Goal: Task Accomplishment & Management: Manage account settings

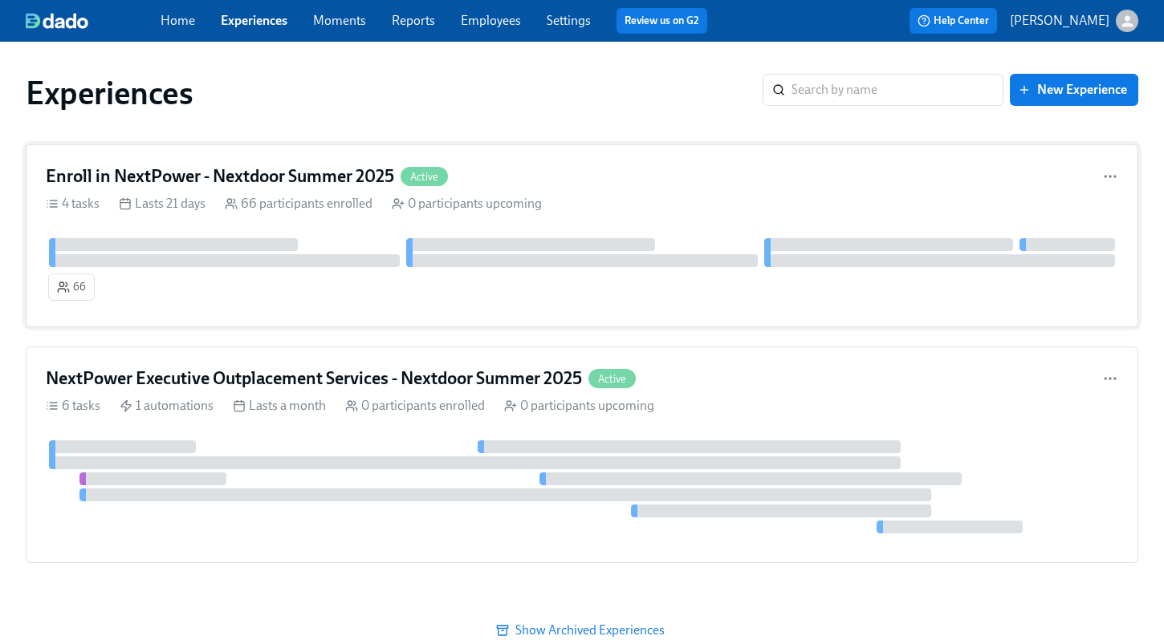
click at [169, 173] on h4 "Enroll in NextPower - Nextdoor Summer 2025" at bounding box center [220, 176] width 348 height 24
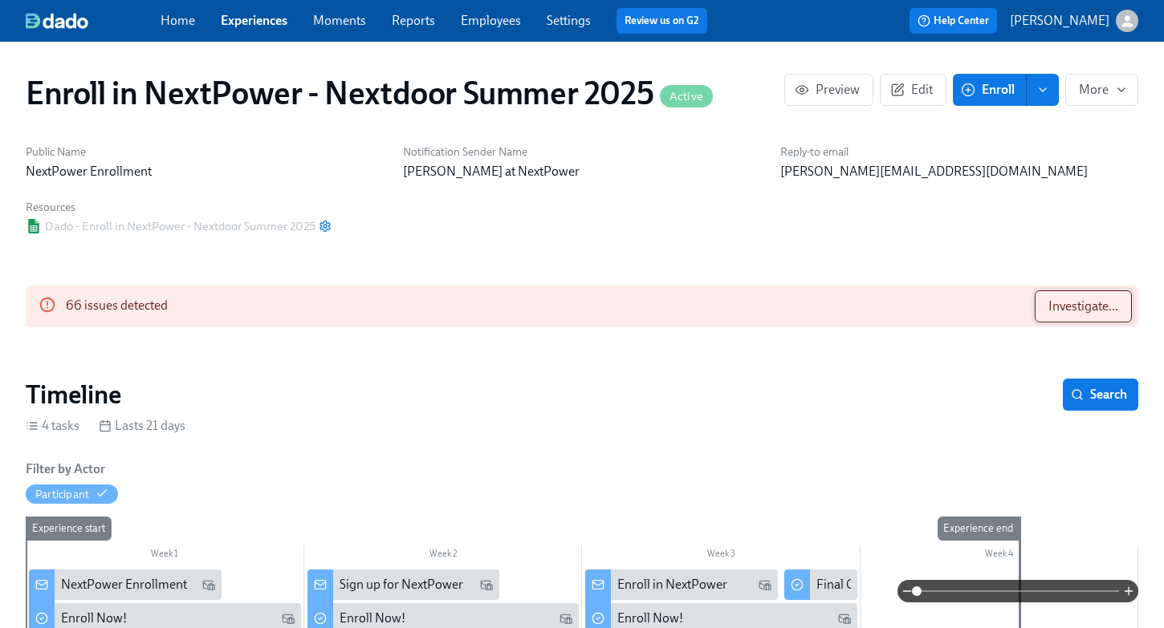
click at [1053, 303] on span "Investigate..." at bounding box center [1083, 307] width 70 height 16
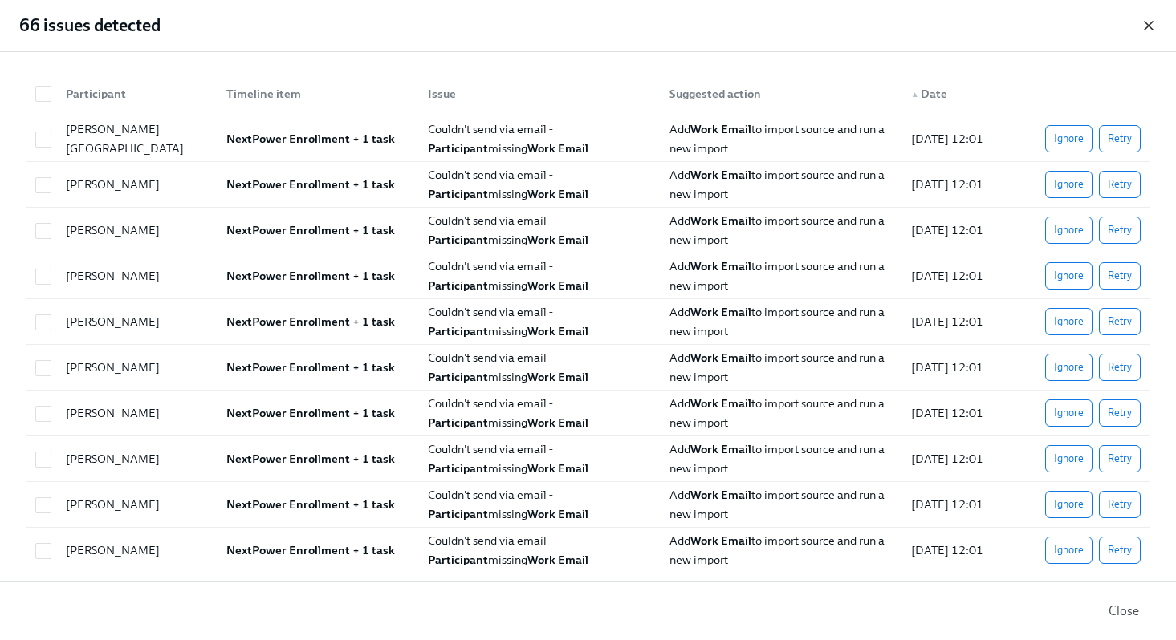
click at [1146, 22] on icon "button" at bounding box center [1148, 26] width 8 height 8
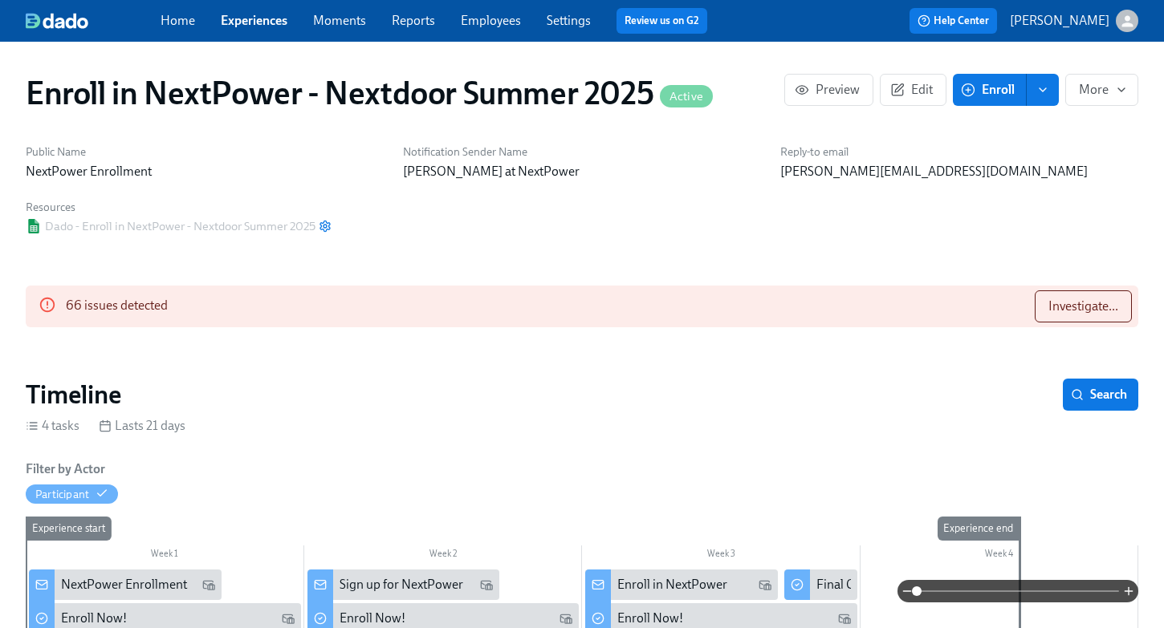
click at [502, 22] on link "Employees" at bounding box center [491, 20] width 60 height 15
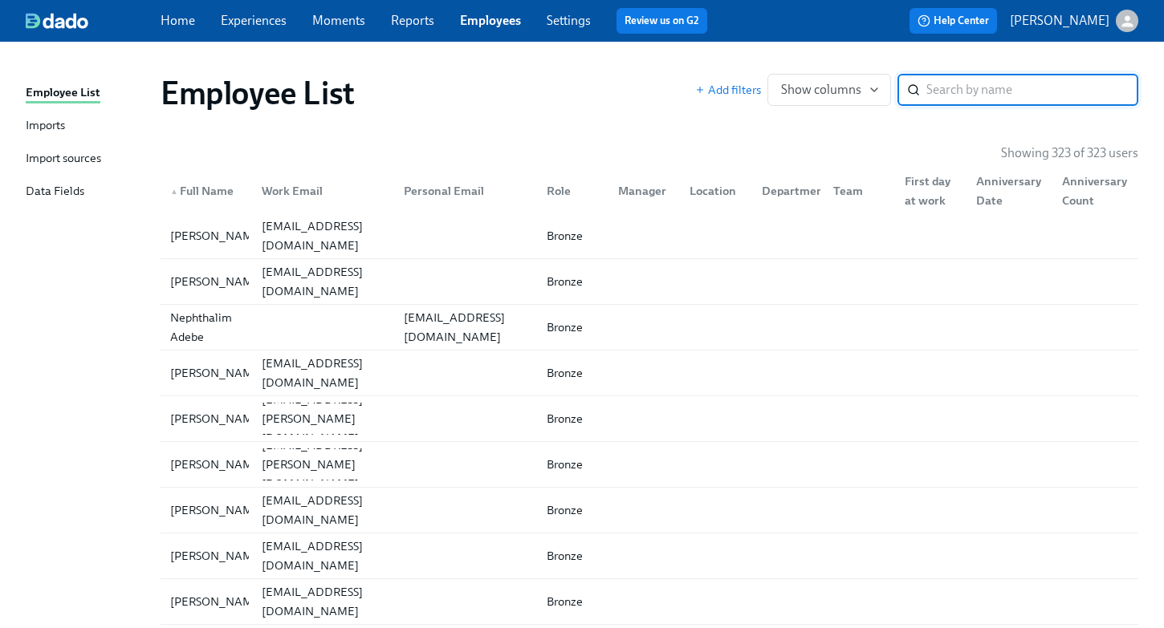
click at [43, 126] on div "Imports" at bounding box center [45, 126] width 39 height 20
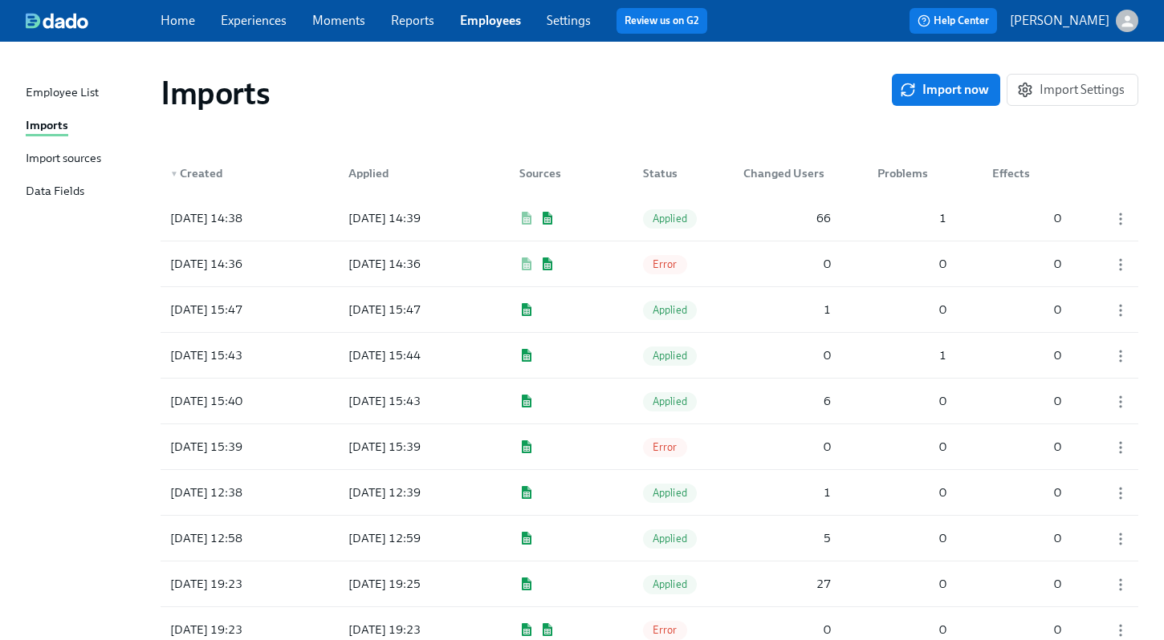
click at [70, 158] on div "Import sources" at bounding box center [63, 159] width 75 height 20
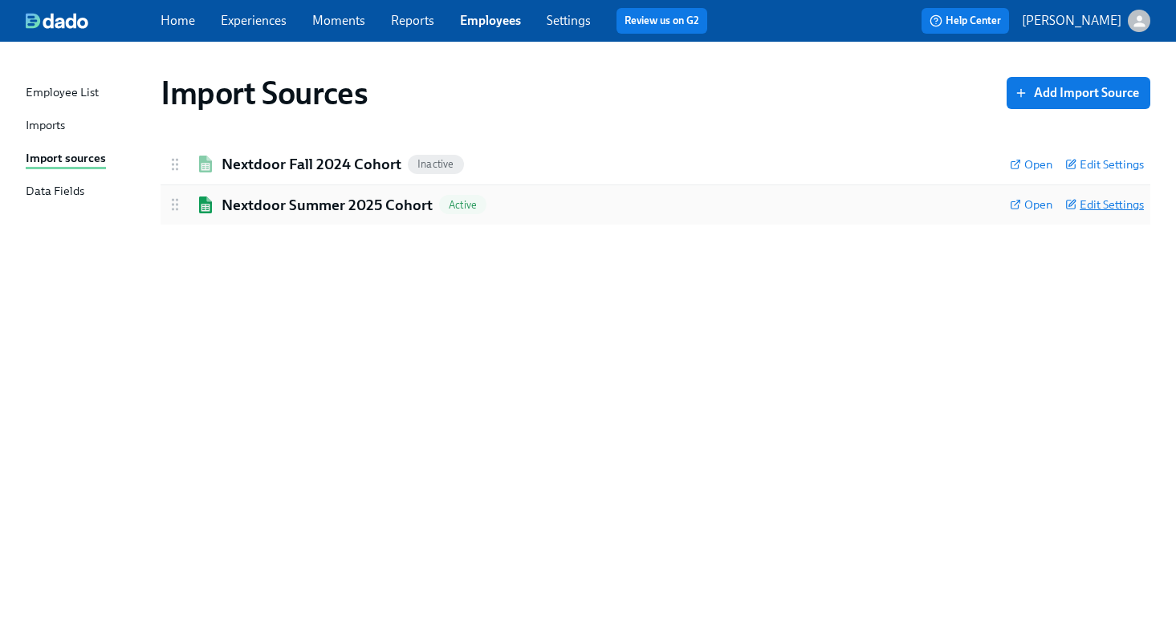
click at [1089, 201] on span "Edit Settings" at bounding box center [1104, 205] width 79 height 16
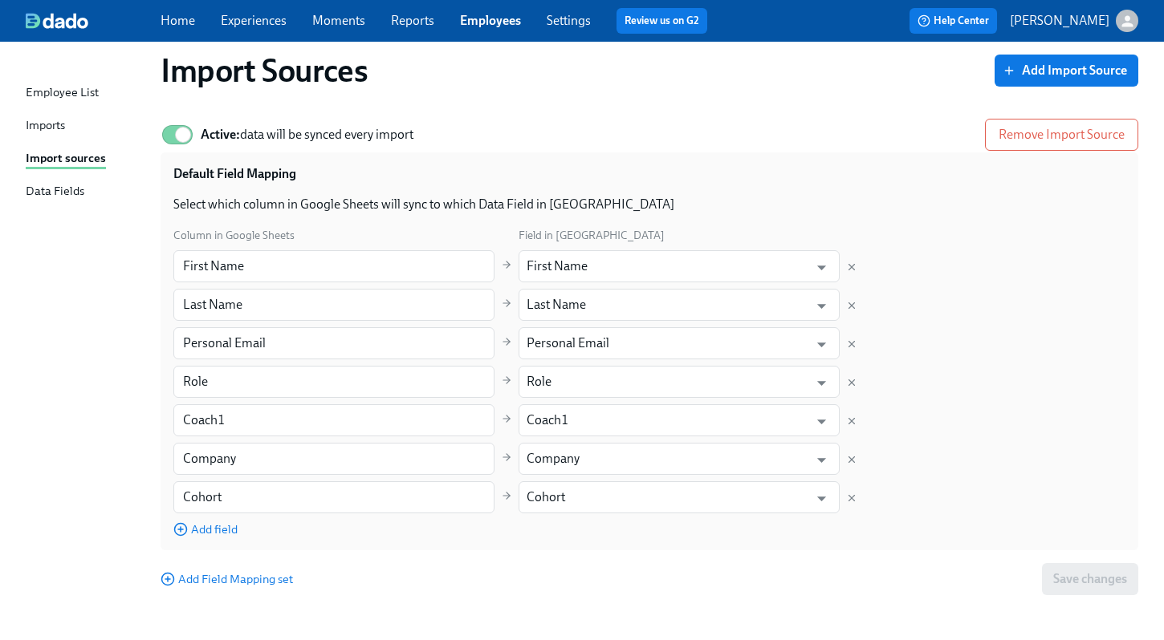
scroll to position [115, 0]
click at [821, 343] on icon "Open" at bounding box center [821, 345] width 9 height 5
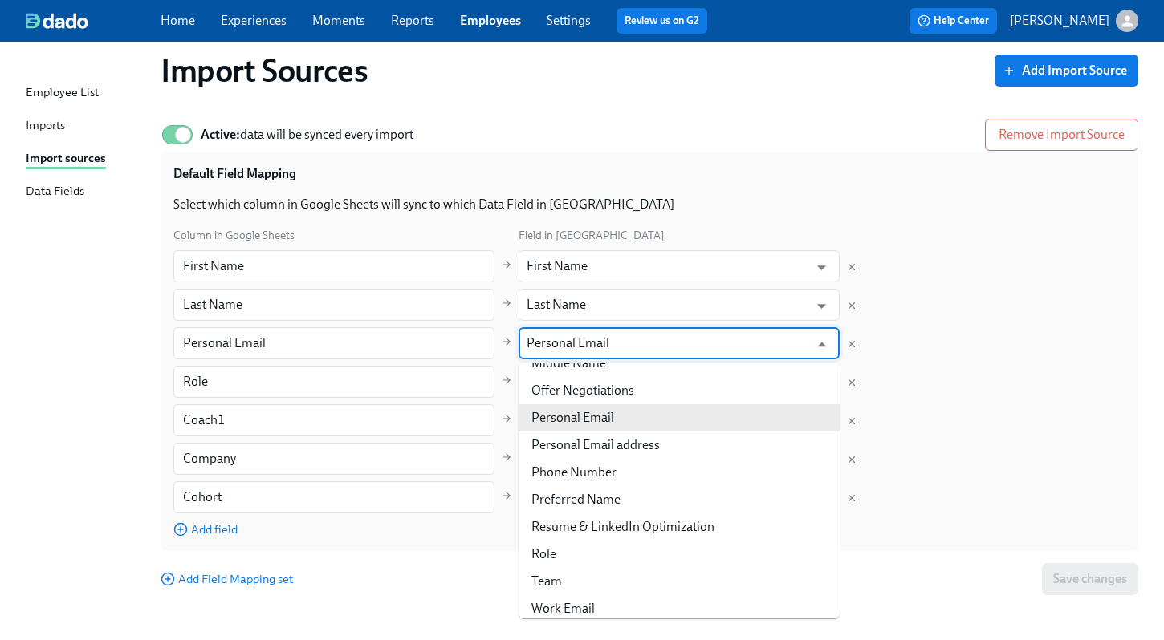
scroll to position [548, 0]
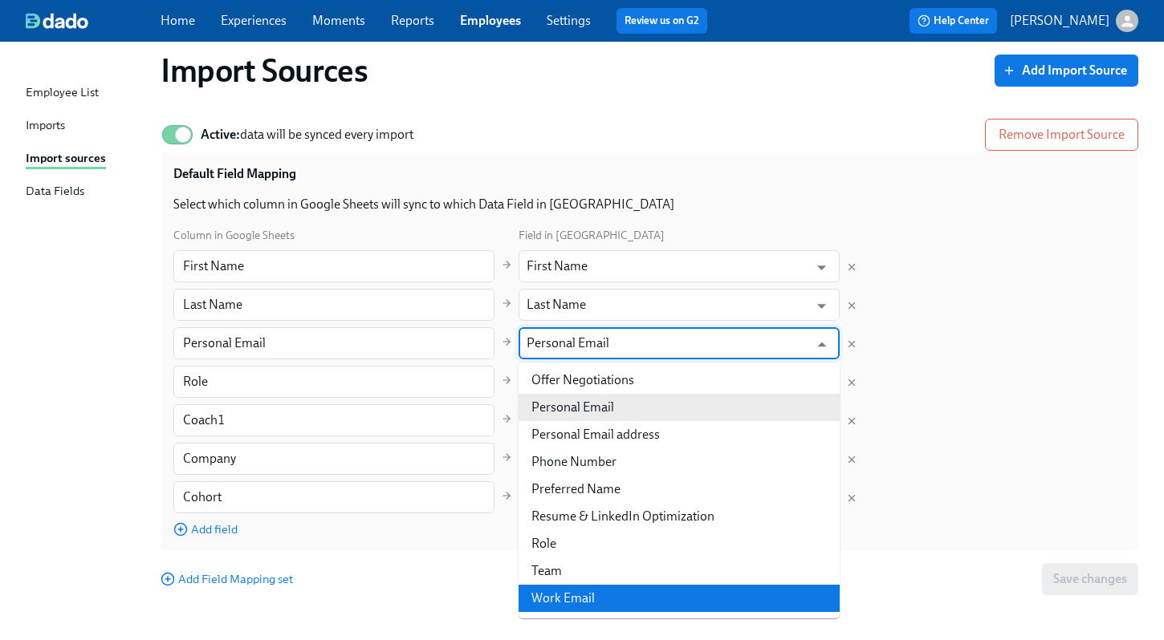
click at [691, 599] on li "Work Email" at bounding box center [678, 598] width 321 height 27
type input "Work Email"
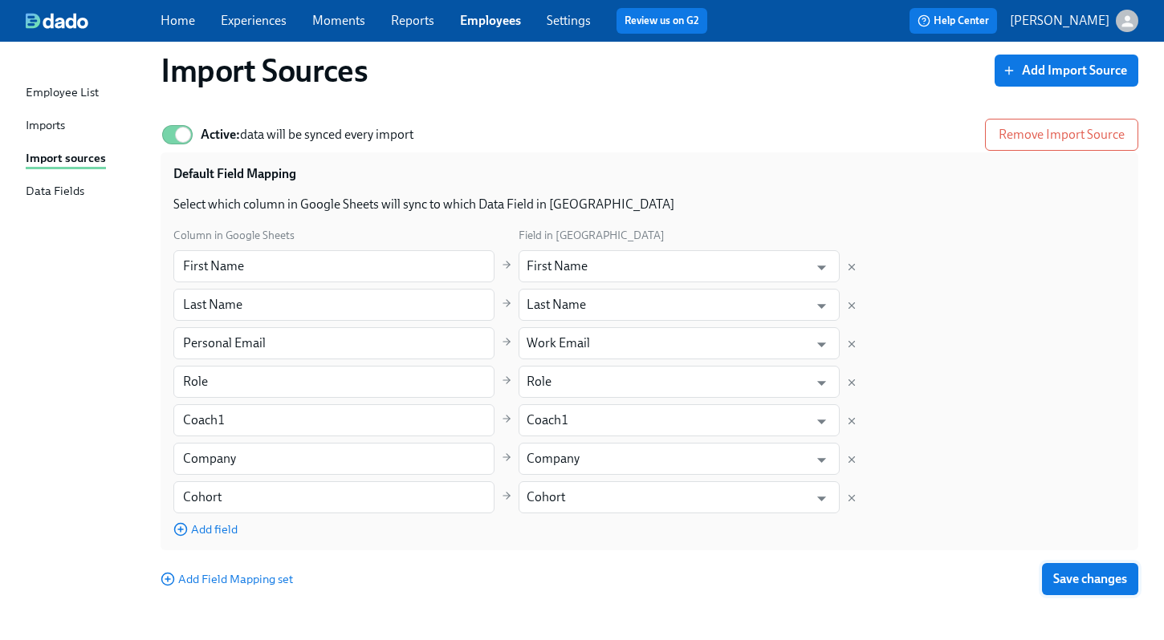
click at [1074, 583] on span "Save changes" at bounding box center [1090, 579] width 74 height 16
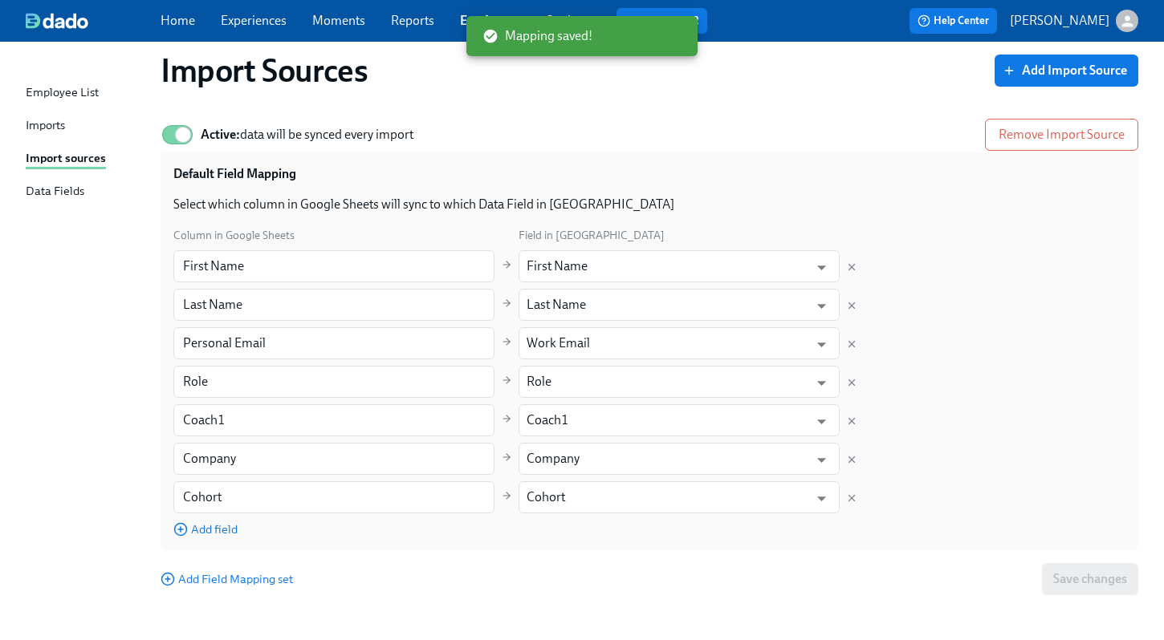
click at [523, 122] on div "Active: data will be synced every import Remove Import Source" at bounding box center [648, 134] width 977 height 35
click at [244, 21] on link "Experiences" at bounding box center [254, 20] width 66 height 15
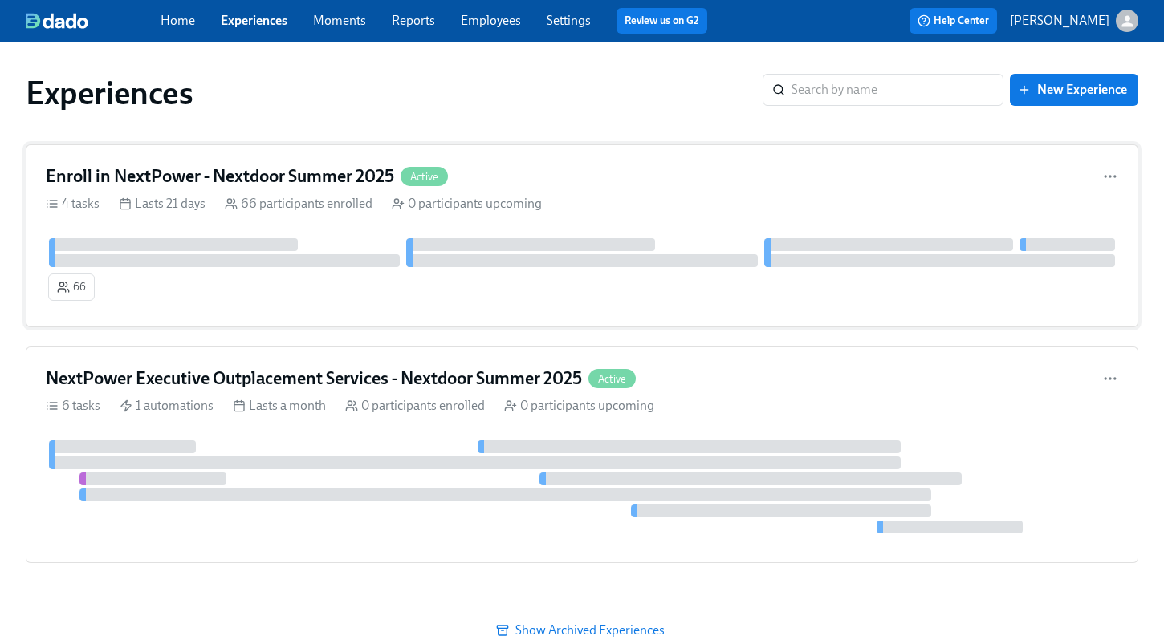
click at [311, 177] on h4 "Enroll in NextPower - Nextdoor Summer 2025" at bounding box center [220, 176] width 348 height 24
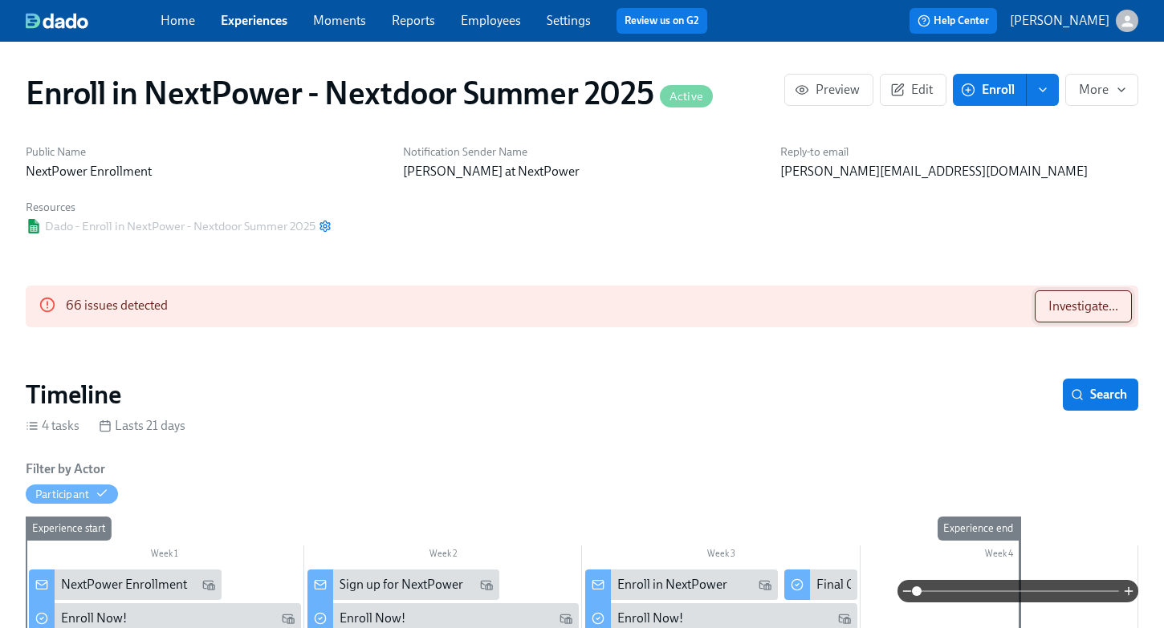
click at [1068, 309] on span "Investigate..." at bounding box center [1083, 307] width 70 height 16
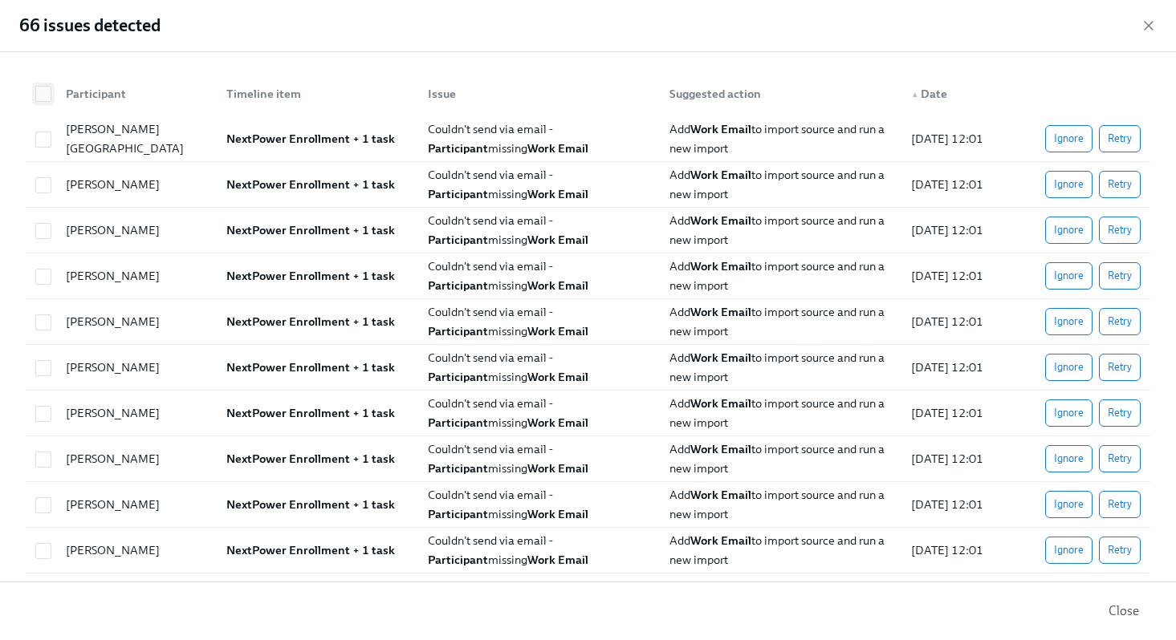
click at [42, 93] on input "checkbox" at bounding box center [43, 94] width 14 height 14
checkbox input "true"
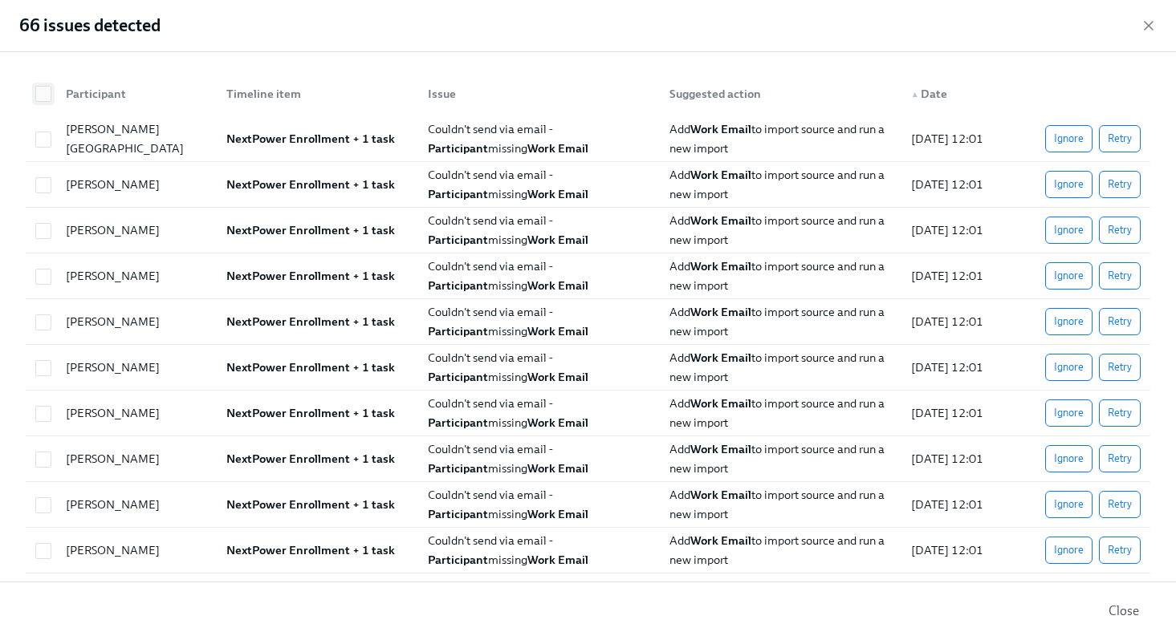
checkbox input "true"
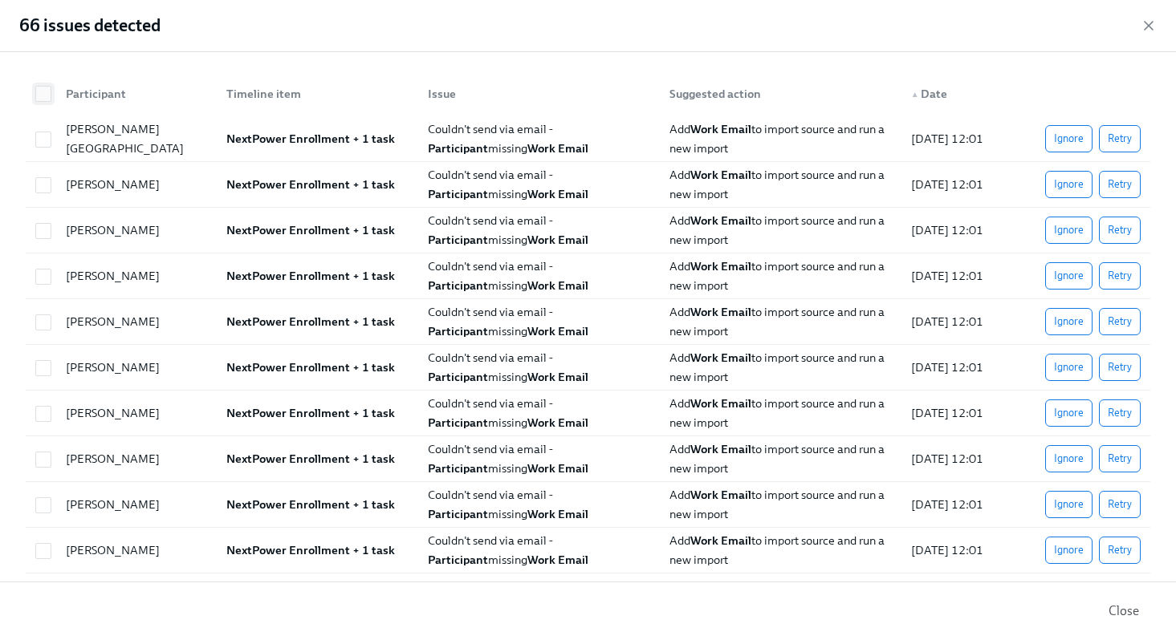
checkbox input "true"
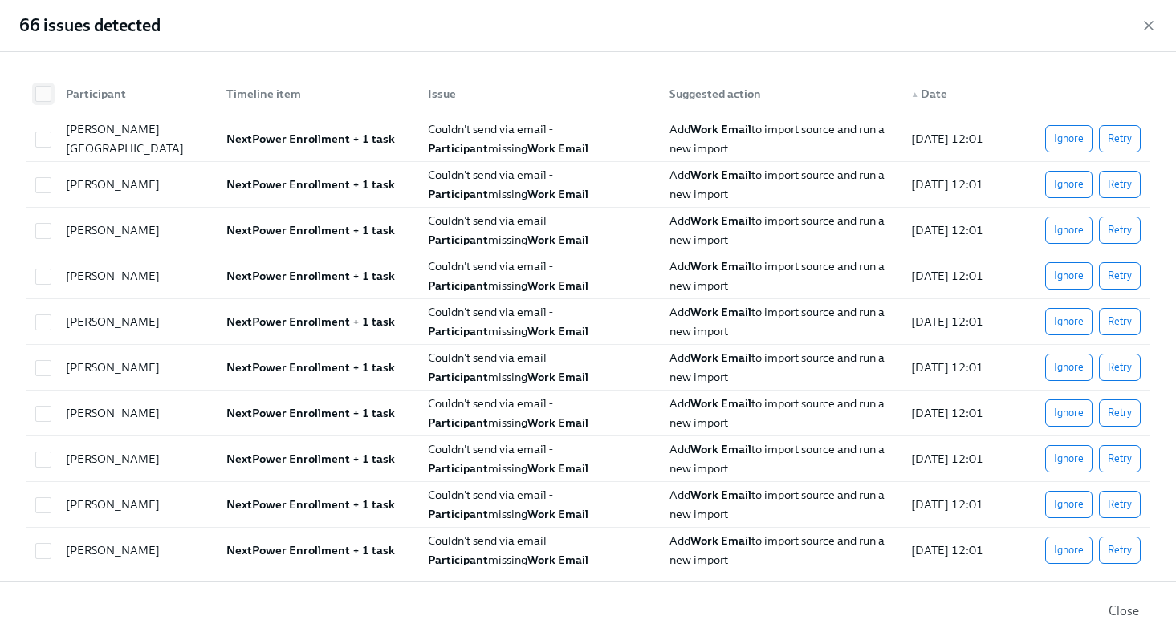
checkbox input "true"
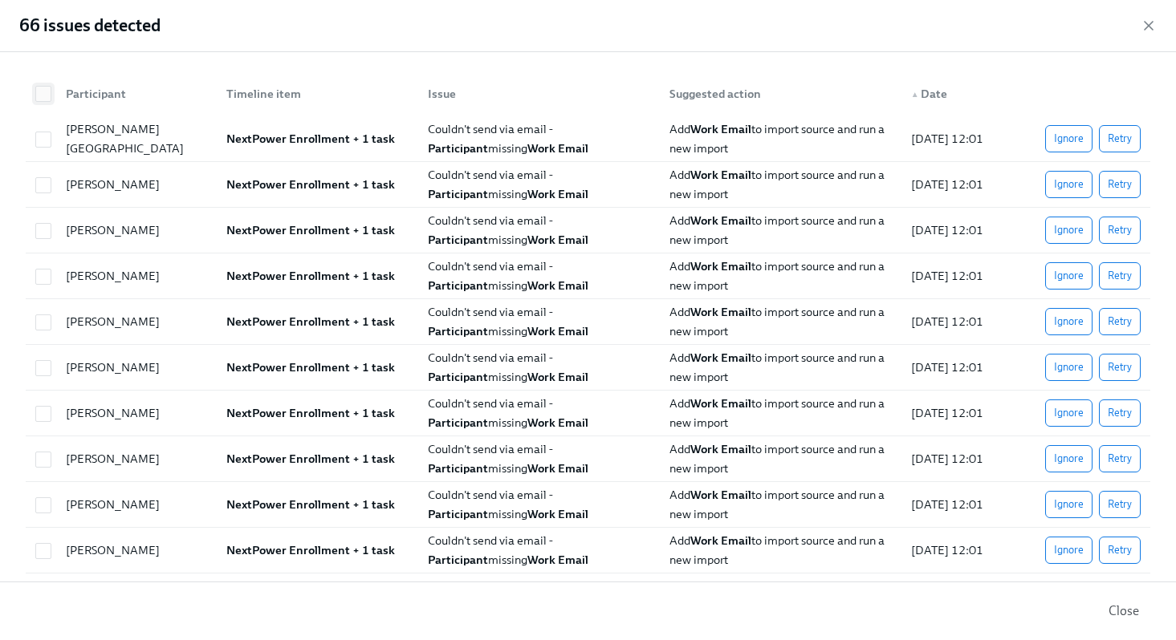
checkbox input "true"
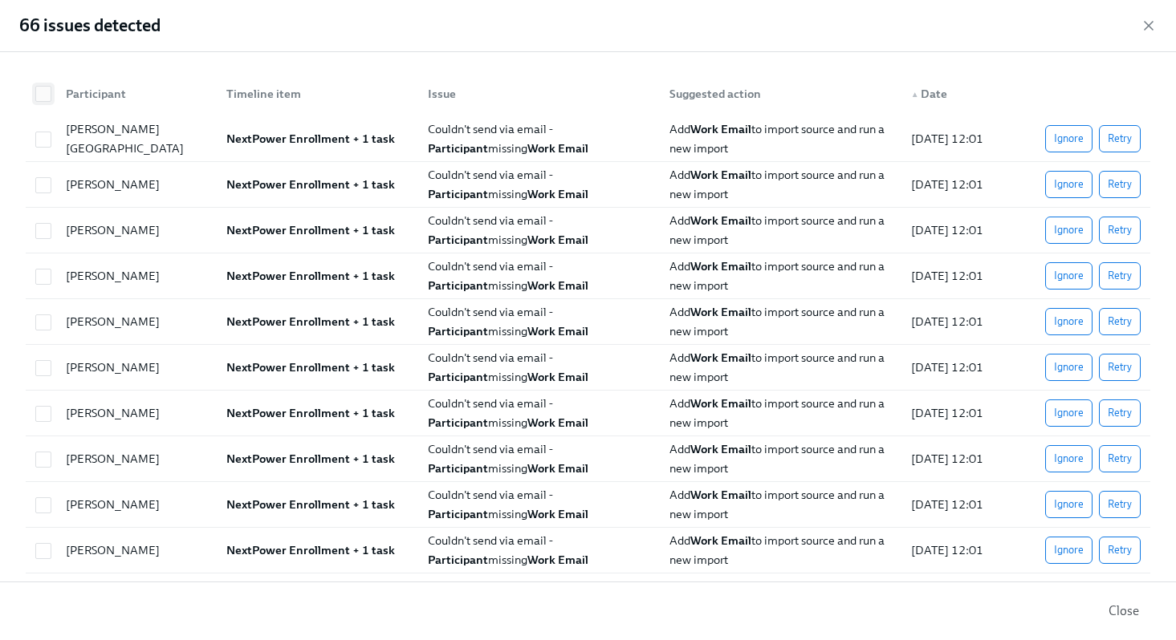
checkbox input "true"
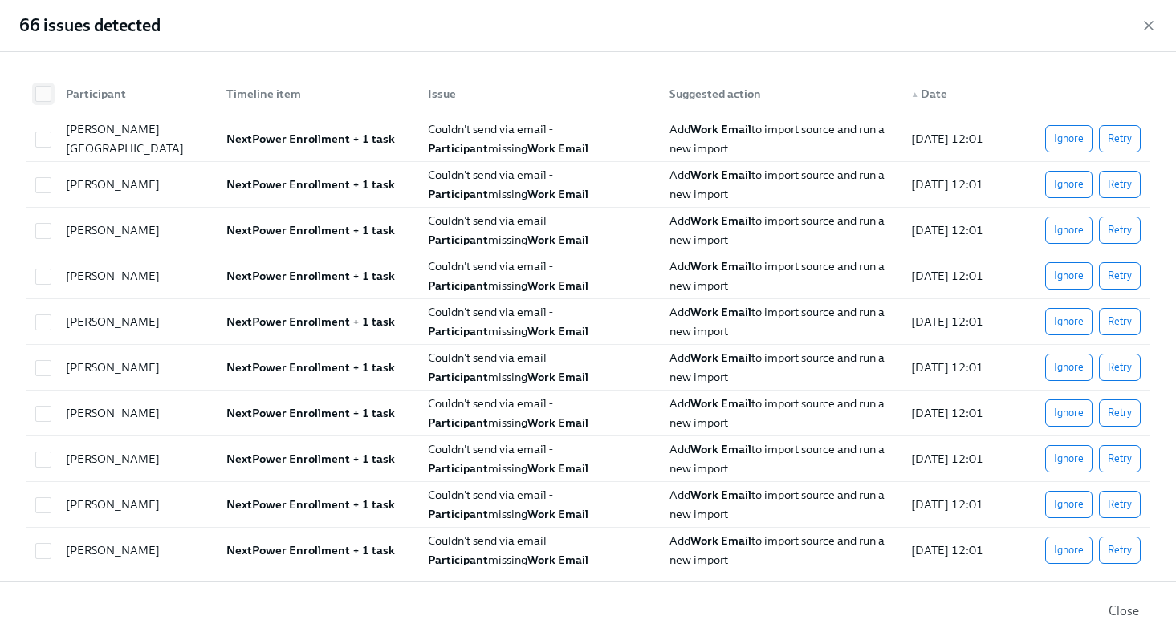
checkbox input "true"
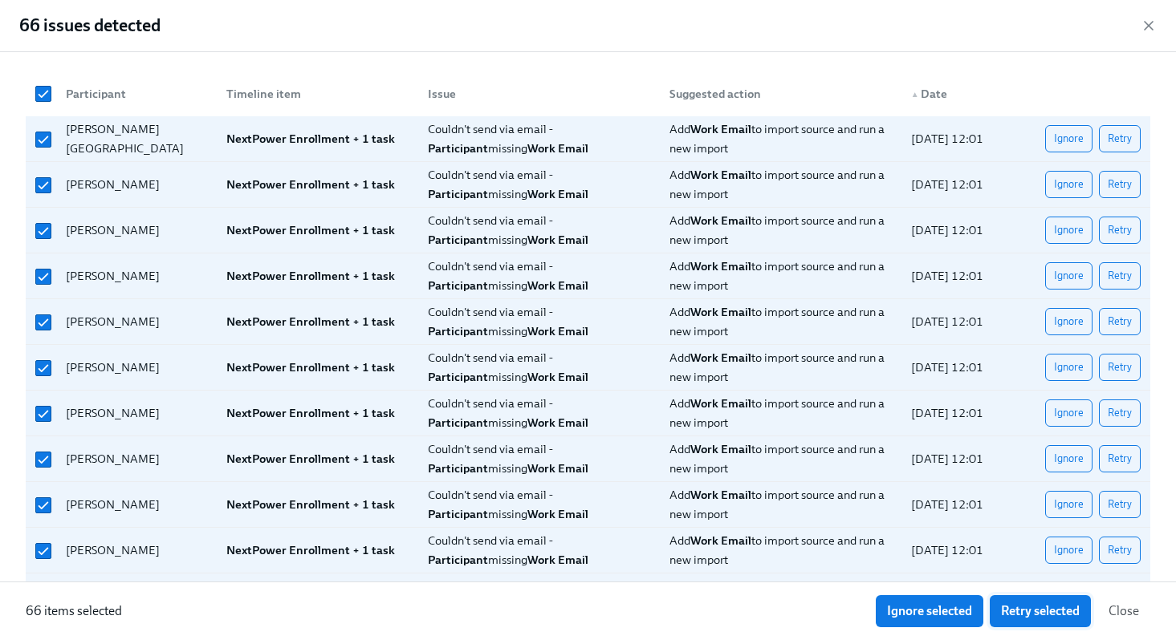
click at [1046, 611] on span "Retry selected" at bounding box center [1040, 611] width 79 height 16
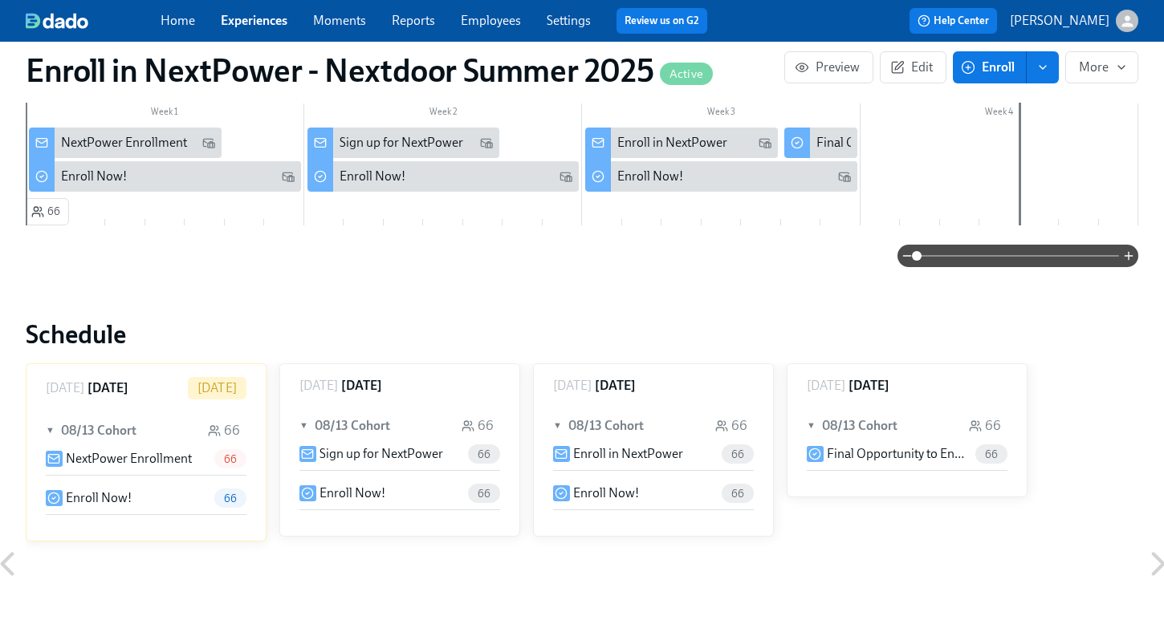
scroll to position [416, 0]
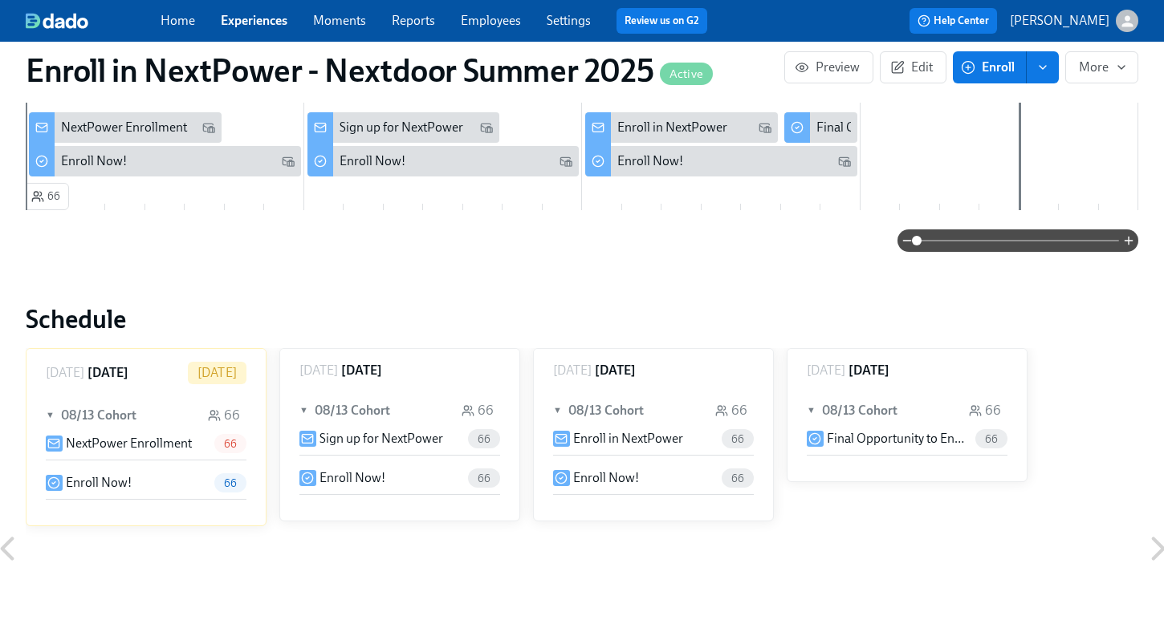
click at [120, 481] on p "Enroll Now!" at bounding box center [99, 483] width 66 height 18
click at [148, 443] on p "NextPower Enrollment" at bounding box center [129, 444] width 126 height 18
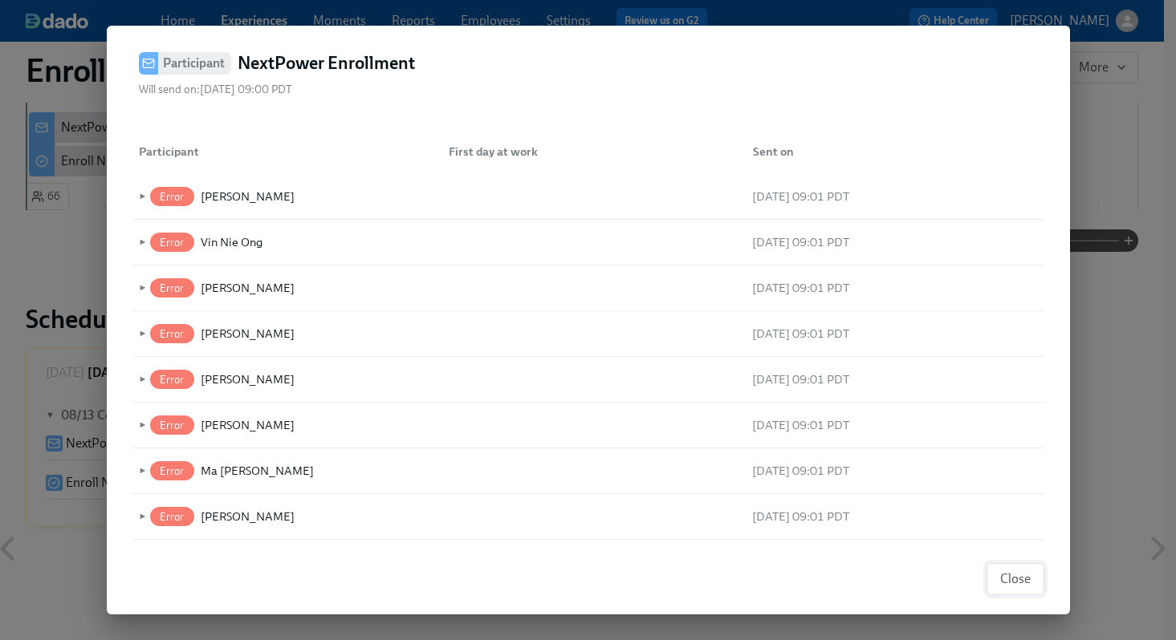
click at [1013, 576] on span "Close" at bounding box center [1015, 579] width 30 height 16
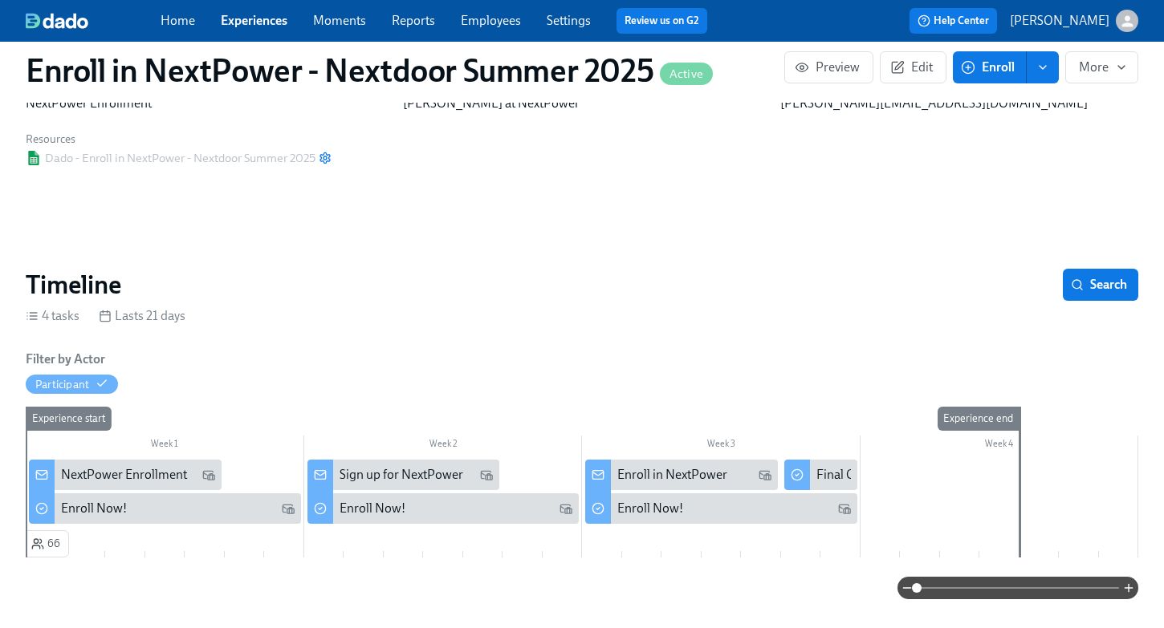
scroll to position [0, 0]
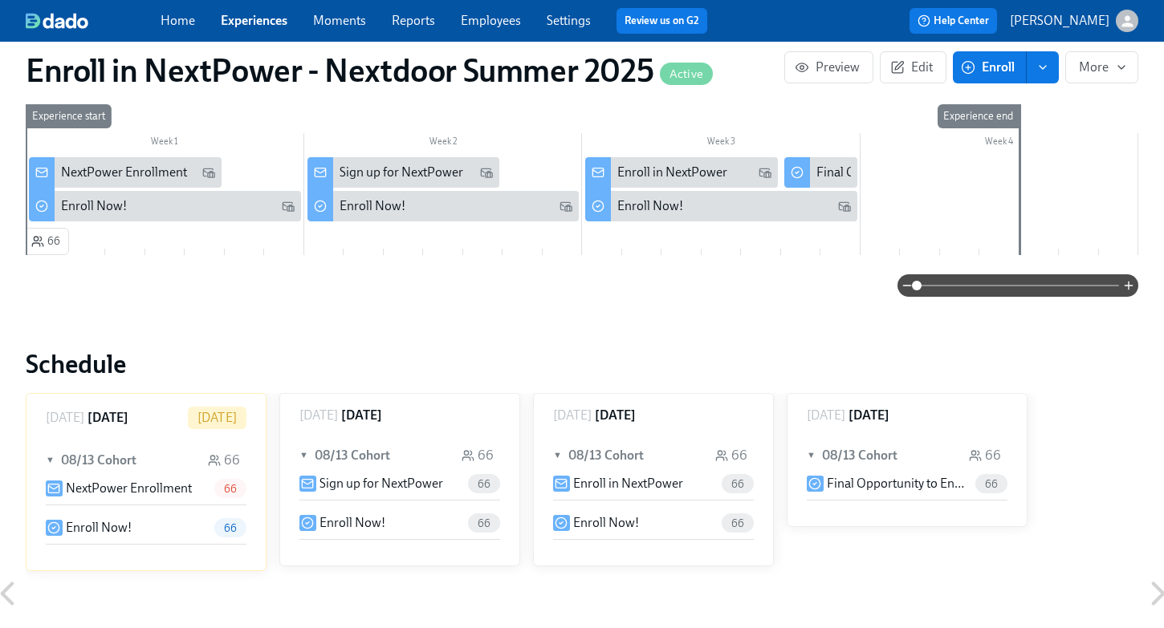
scroll to position [375, 0]
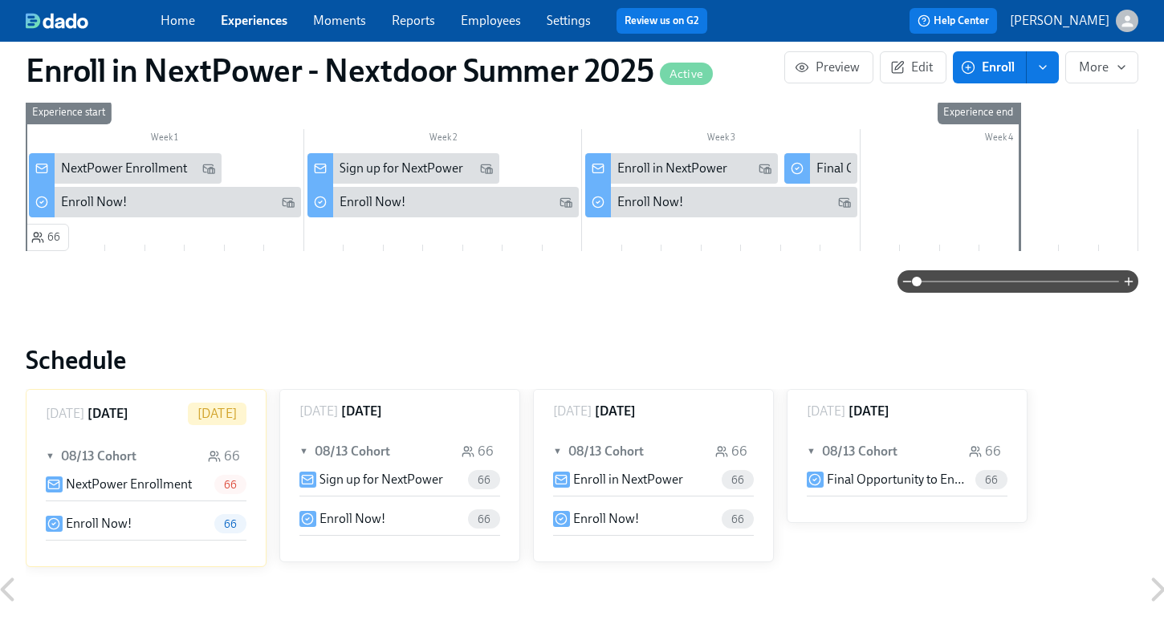
click at [193, 485] on div "NextPower Enrollment 66" at bounding box center [146, 484] width 201 height 19
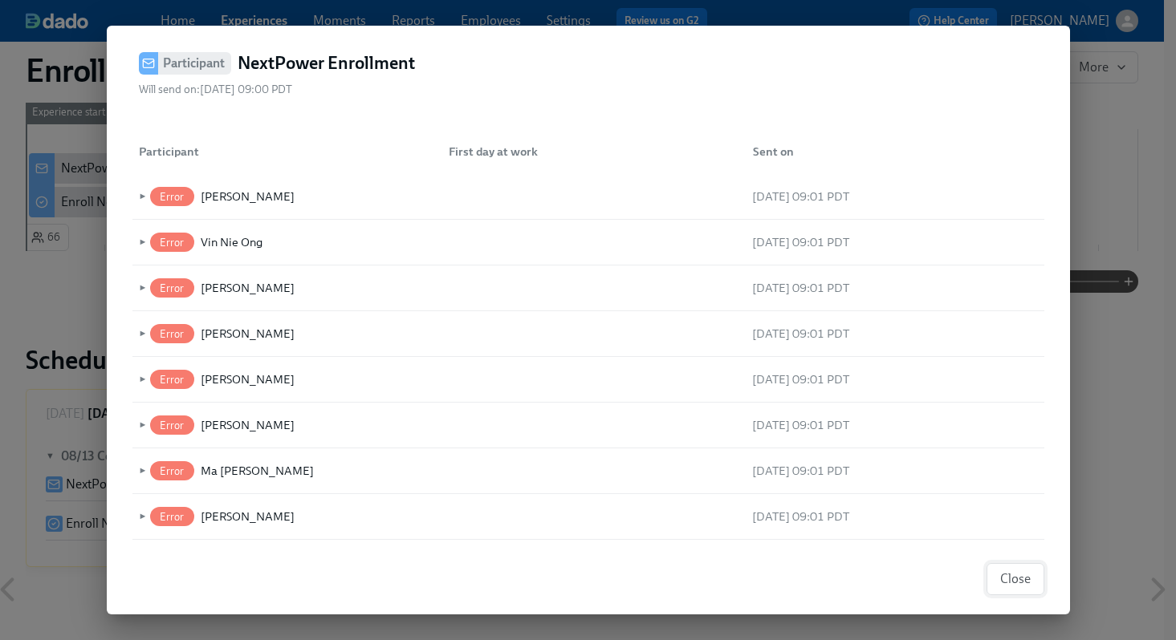
click at [1016, 583] on span "Close" at bounding box center [1015, 579] width 30 height 16
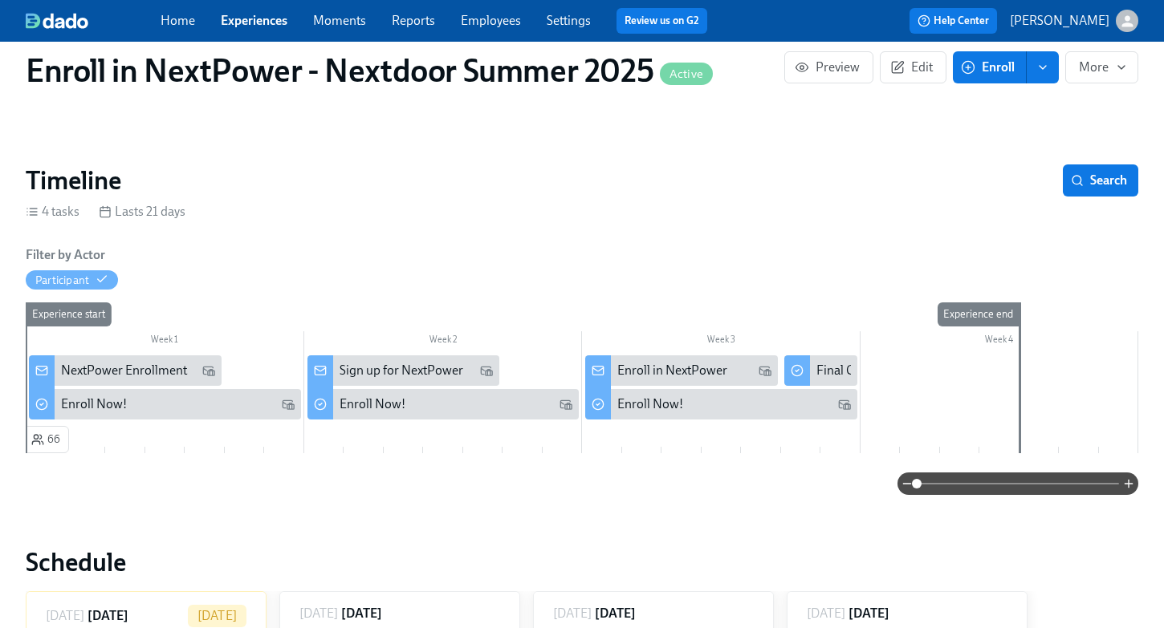
scroll to position [145, 0]
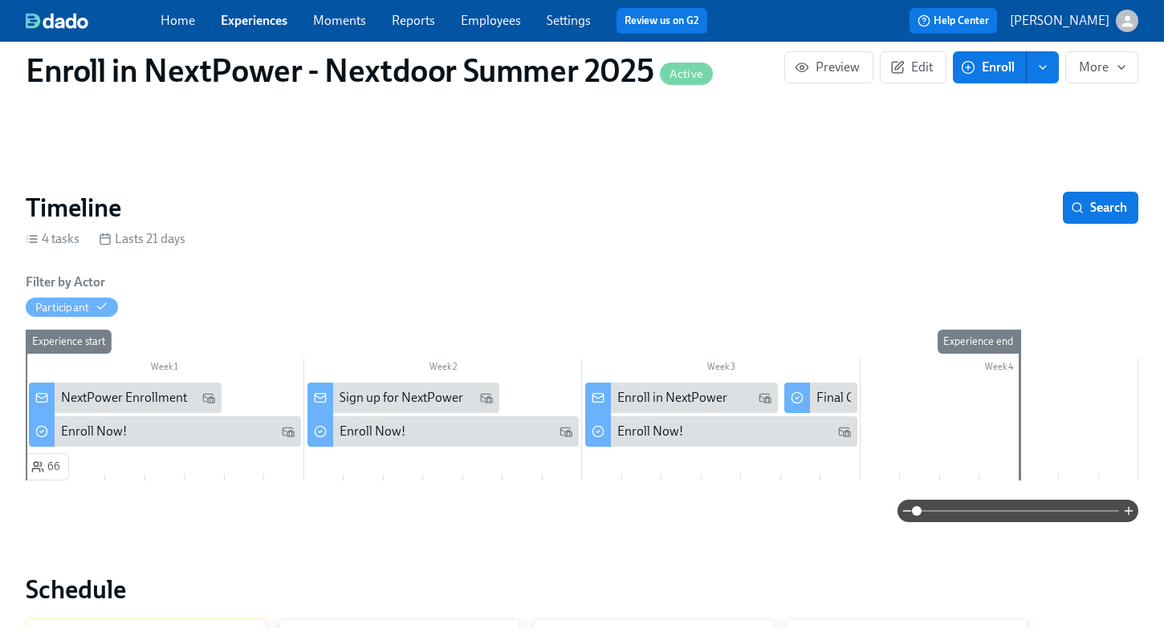
click at [253, 23] on link "Experiences" at bounding box center [254, 20] width 67 height 15
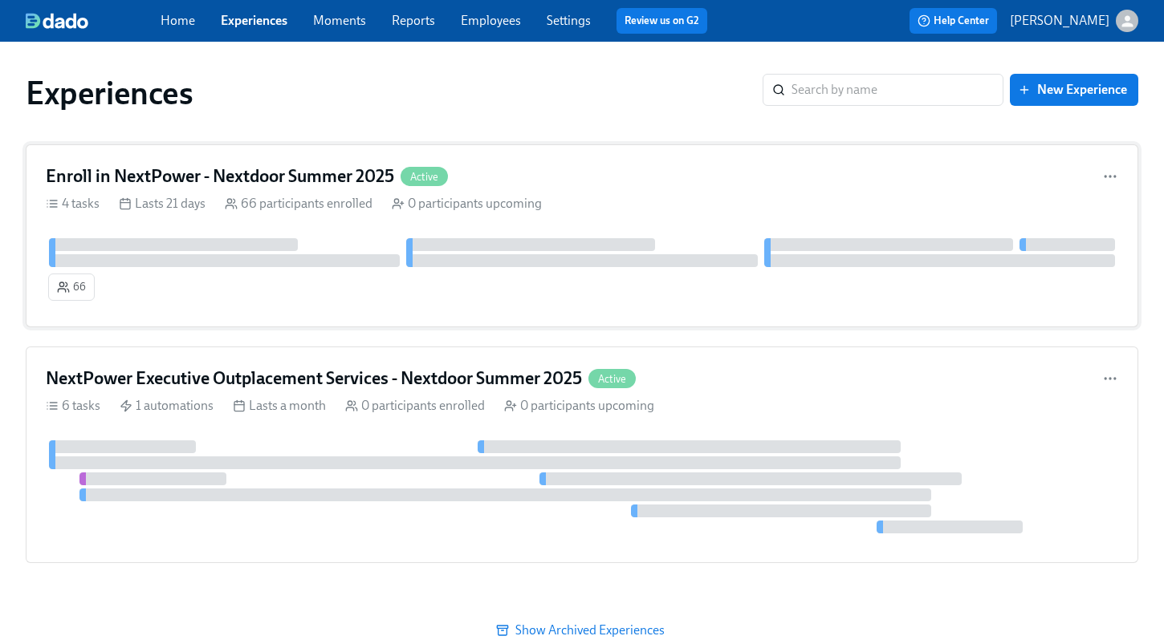
click at [307, 174] on h4 "Enroll in NextPower - Nextdoor Summer 2025" at bounding box center [220, 176] width 348 height 24
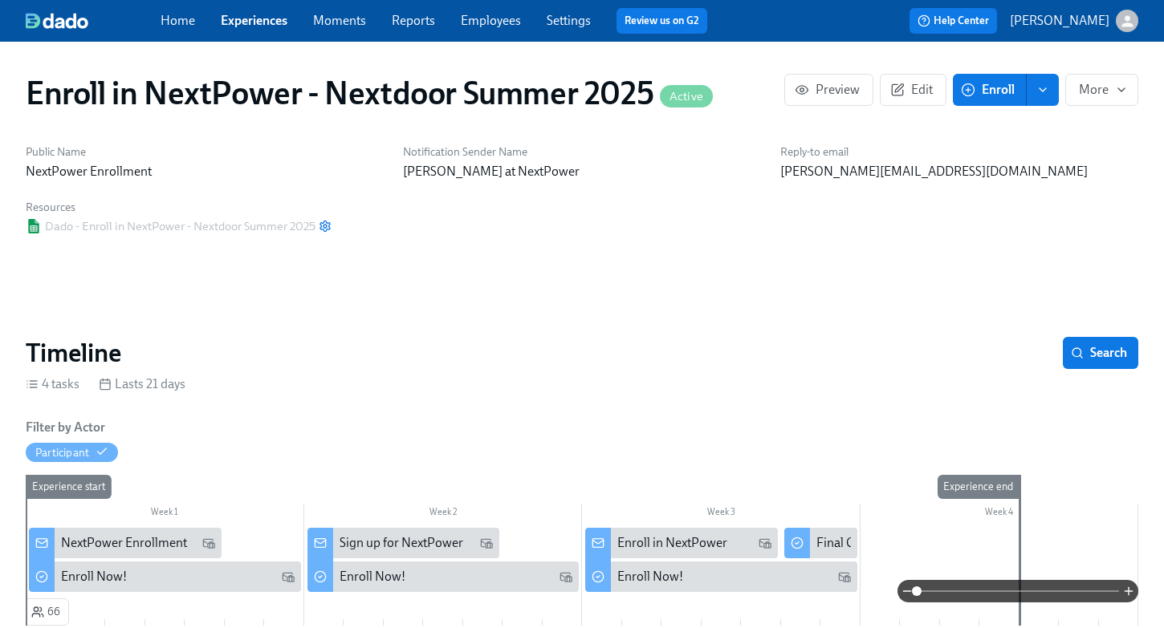
click at [246, 22] on link "Experiences" at bounding box center [254, 20] width 67 height 15
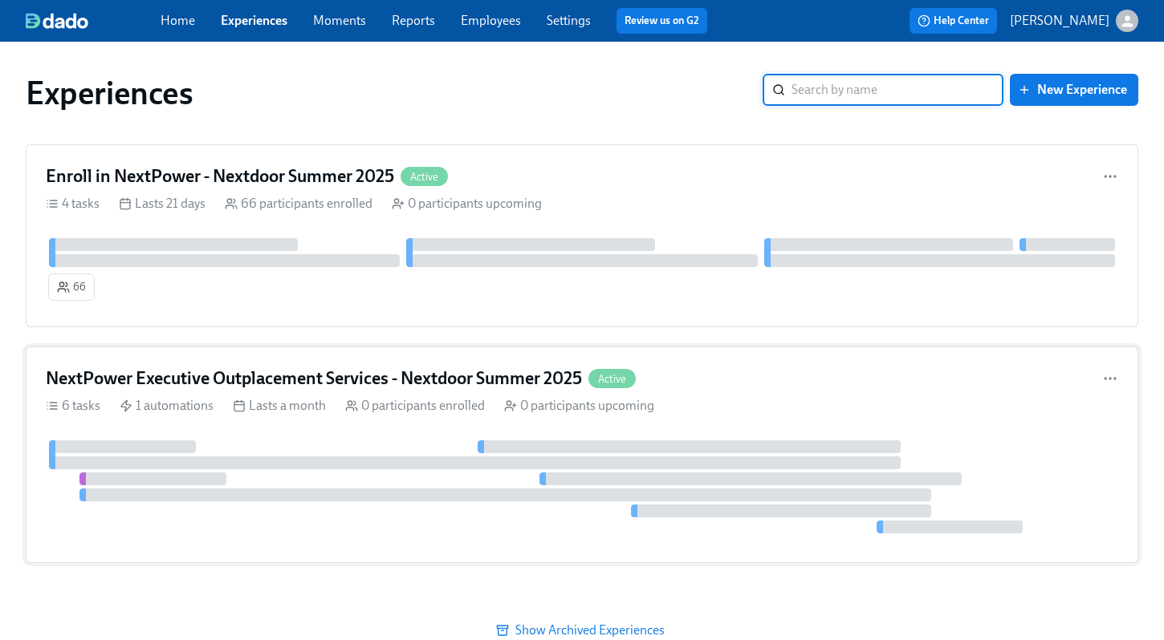
click at [306, 382] on h4 "NextPower Executive Outplacement Services - Nextdoor Summer 2025" at bounding box center [314, 379] width 536 height 24
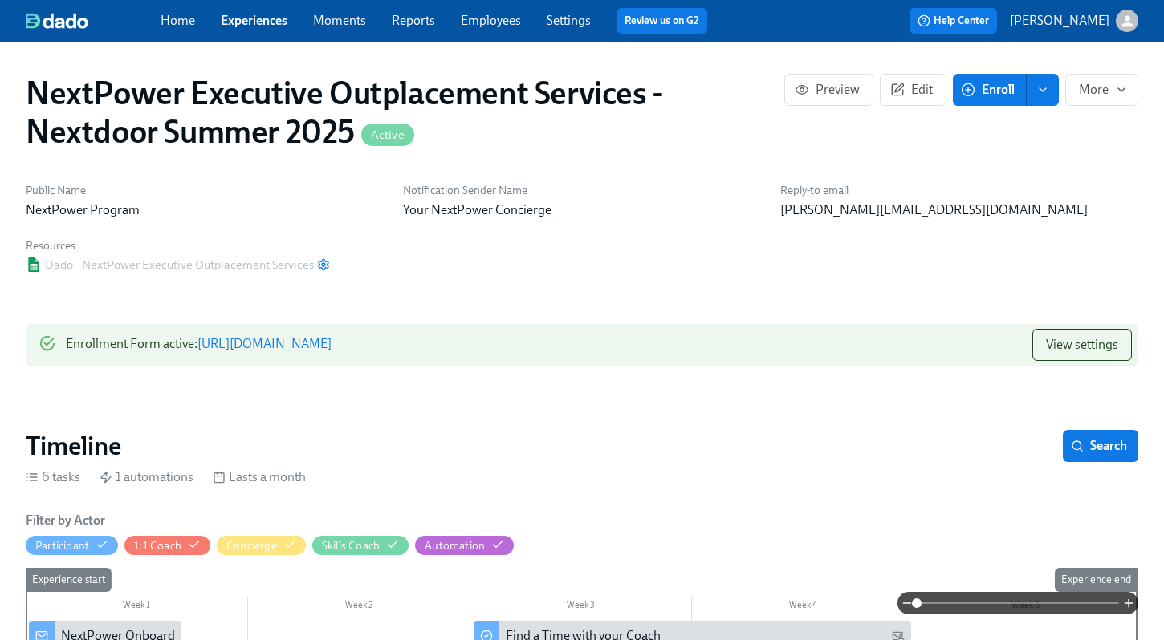
click at [239, 22] on link "Experiences" at bounding box center [254, 20] width 67 height 15
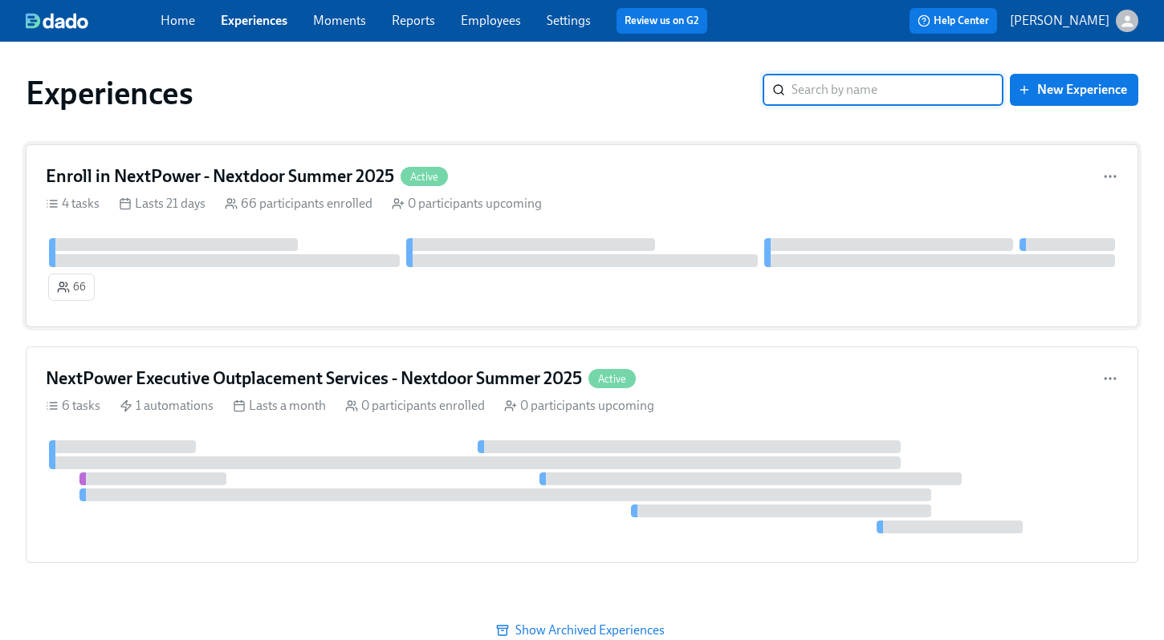
click at [226, 197] on icon at bounding box center [231, 203] width 13 height 13
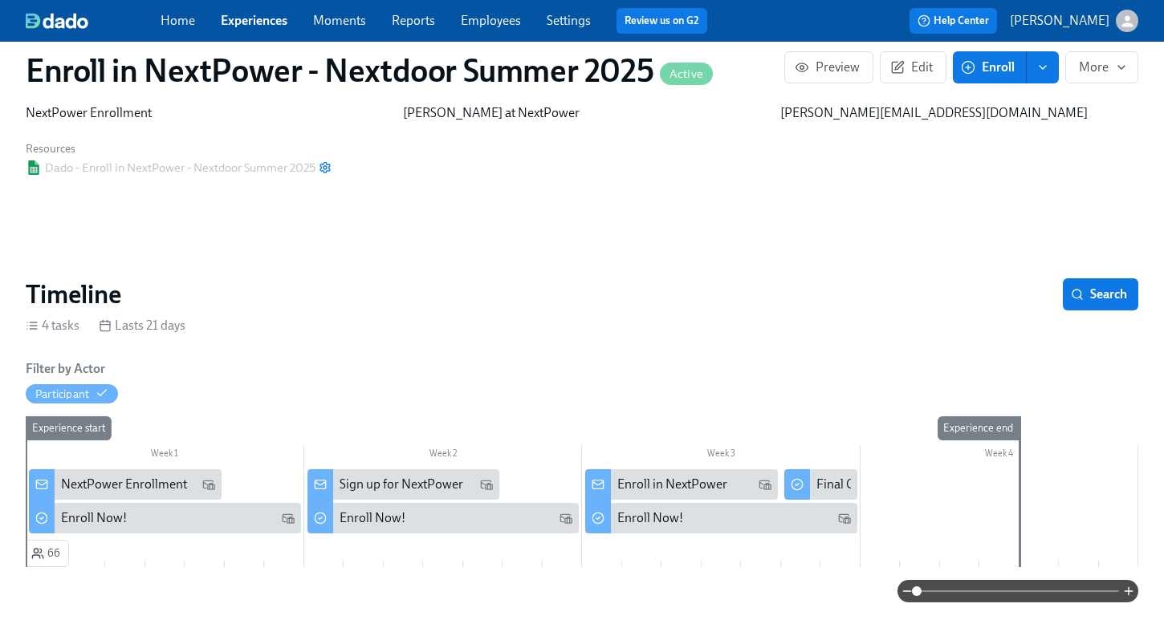
scroll to position [52, 0]
